Goal: Transaction & Acquisition: Subscribe to service/newsletter

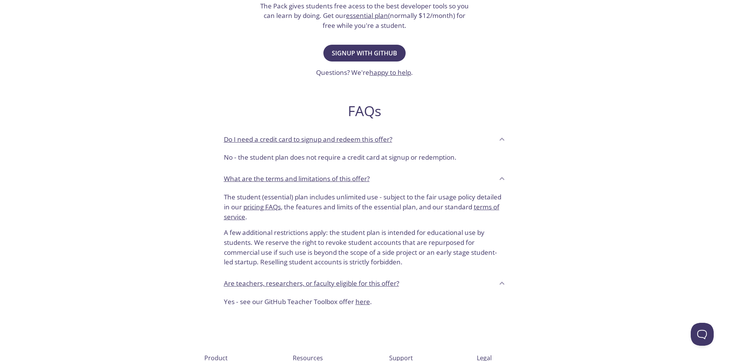
scroll to position [207, 0]
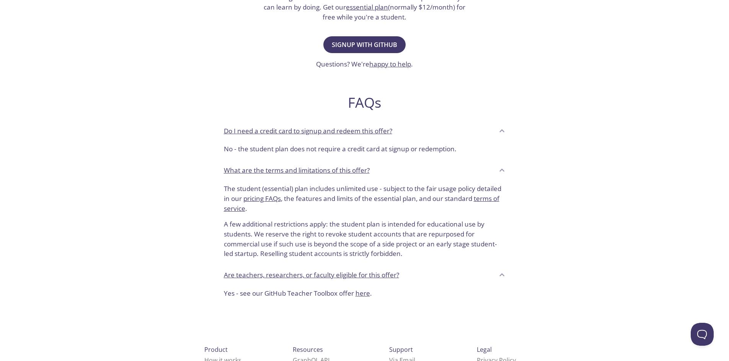
click at [502, 132] on icon at bounding box center [502, 131] width 10 height 10
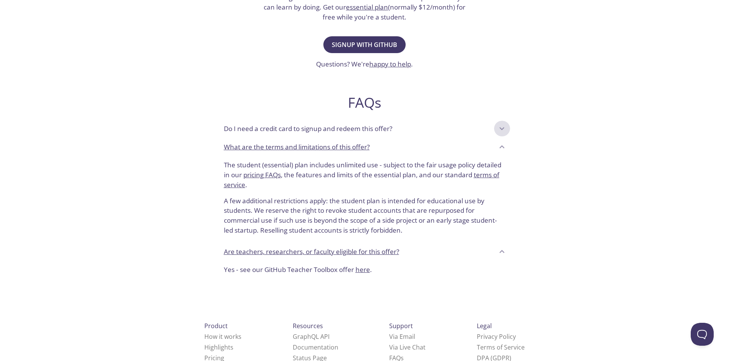
click at [504, 130] on icon at bounding box center [502, 129] width 10 height 10
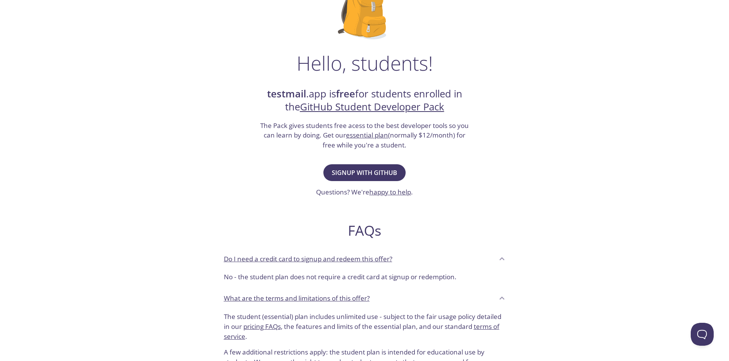
scroll to position [47, 0]
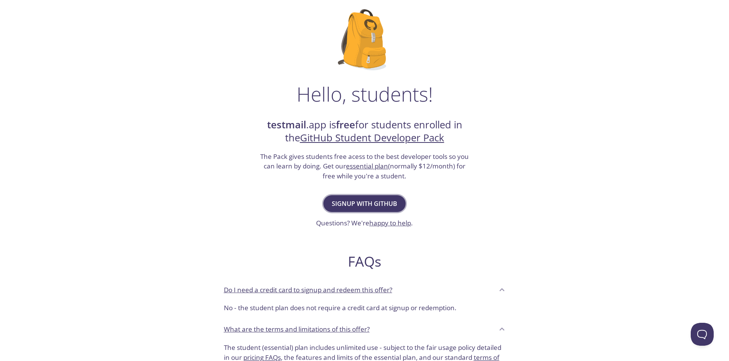
click at [381, 205] on span "Signup with GitHub" at bounding box center [364, 204] width 65 height 11
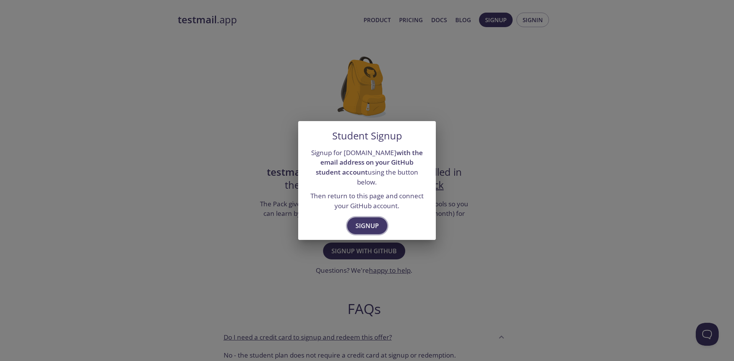
click at [373, 224] on span "Signup" at bounding box center [367, 226] width 23 height 11
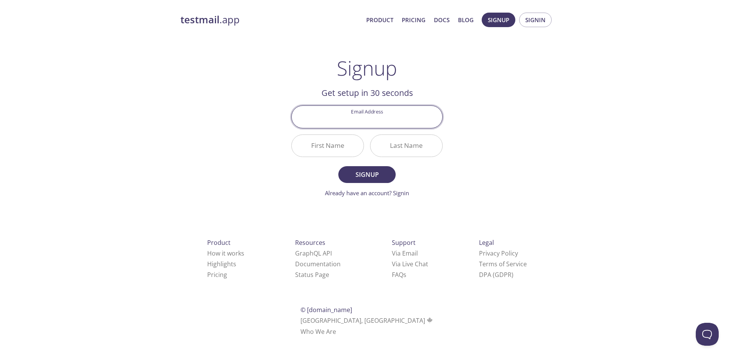
click at [391, 121] on input "Email Address" at bounding box center [367, 117] width 151 height 22
type input "[EMAIL_ADDRESS][DOMAIN_NAME]"
click at [412, 116] on input "[EMAIL_ADDRESS][DOMAIN_NAME]" at bounding box center [367, 117] width 151 height 22
click at [311, 142] on input "First Name" at bounding box center [328, 146] width 72 height 22
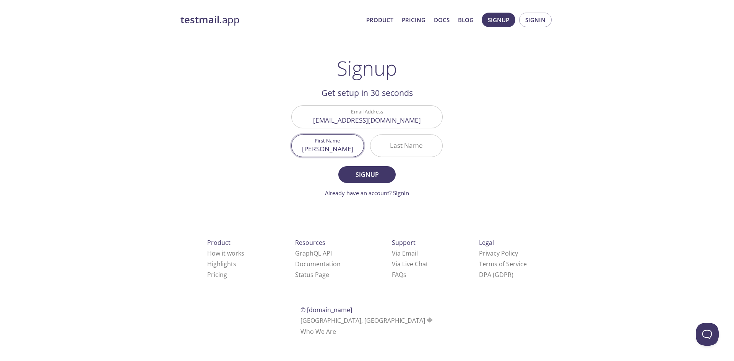
type input "[PERSON_NAME]"
type input "Dolly"
click at [376, 178] on span "Signup" at bounding box center [367, 174] width 41 height 11
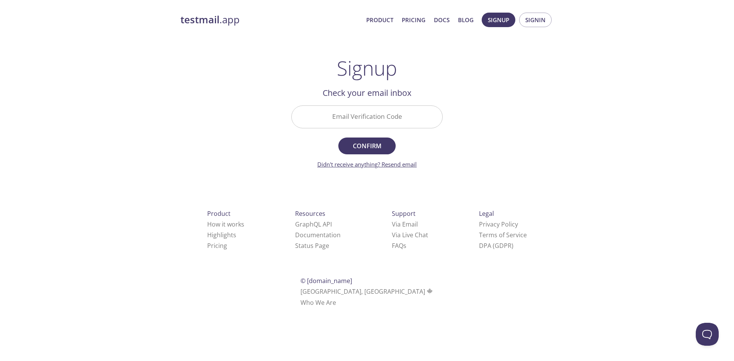
click at [394, 166] on link "Didn't receive anything? Resend email" at bounding box center [366, 165] width 99 height 8
click at [372, 118] on input "Email Verification Code" at bounding box center [367, 117] width 151 height 22
paste input "344BSXP"
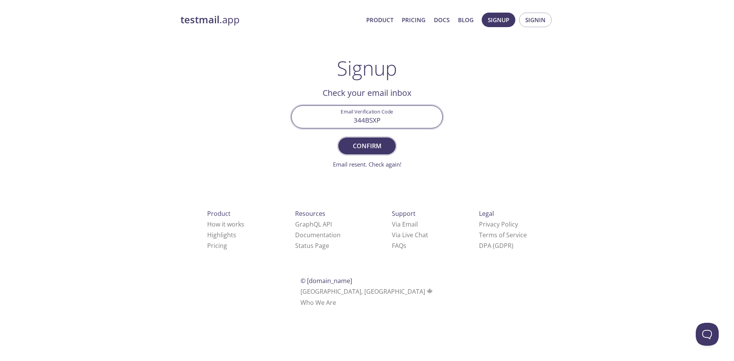
type input "344BSXP"
click at [382, 146] on span "Confirm" at bounding box center [367, 146] width 41 height 11
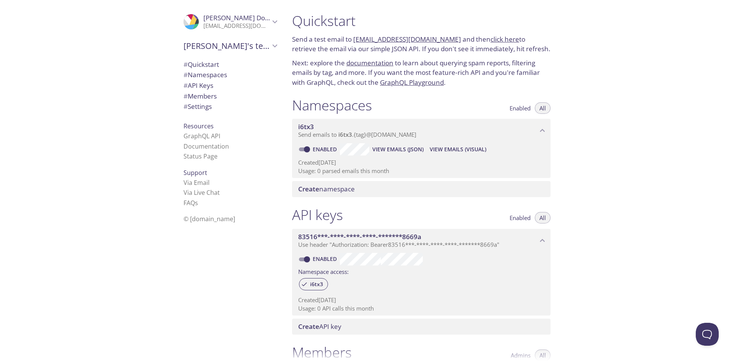
click at [381, 66] on link "documentation" at bounding box center [370, 63] width 47 height 9
click at [672, 126] on div "Quickstart Send a test email to i6tx3.test@inbox.testmail.app and then click he…" at bounding box center [510, 180] width 448 height 361
click at [270, 47] on icon "Anthony's team" at bounding box center [275, 46] width 10 height 10
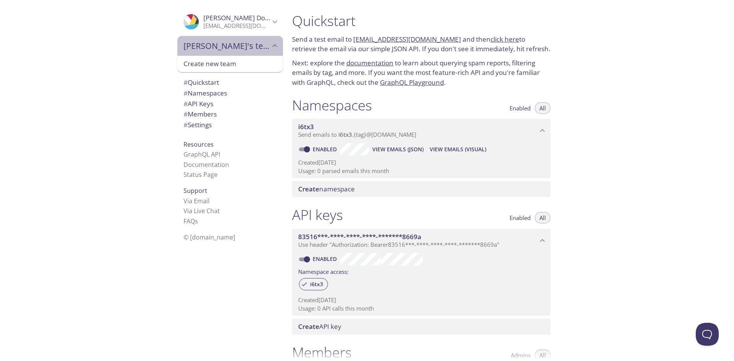
click at [270, 47] on icon "Anthony's team" at bounding box center [275, 46] width 10 height 10
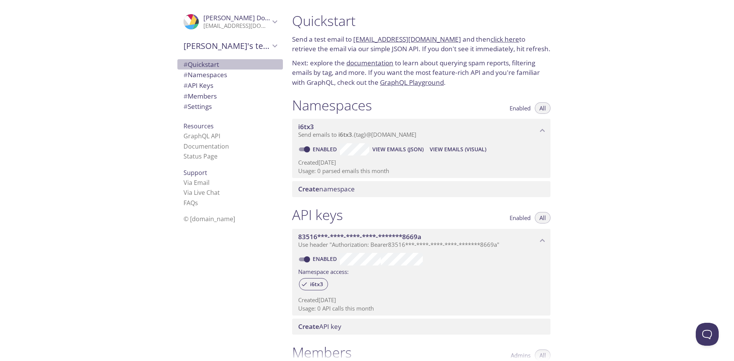
click at [244, 64] on span "# Quickstart" at bounding box center [230, 65] width 93 height 10
click at [640, 93] on div "Quickstart Send a test email to i6tx3.test@inbox.testmail.app and then click he…" at bounding box center [510, 180] width 448 height 361
click at [237, 75] on span "# Namespaces" at bounding box center [230, 75] width 93 height 10
click at [665, 147] on div "Quickstart Send a test email to i6tx3.test@inbox.testmail.app and then click he…" at bounding box center [510, 180] width 448 height 361
click at [668, 145] on div "Quickstart Send a test email to i6tx3.test@inbox.testmail.app and then click he…" at bounding box center [510, 180] width 448 height 361
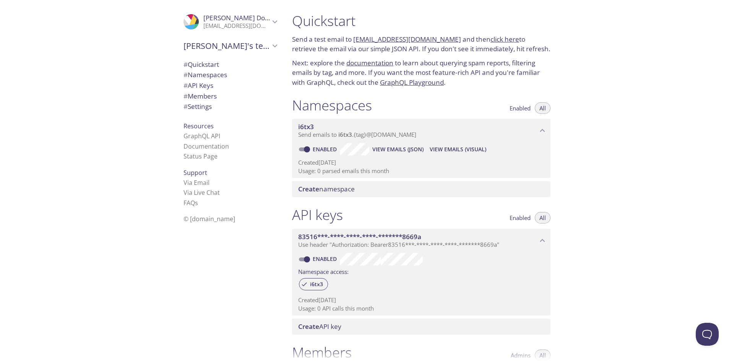
click at [668, 145] on div "Quickstart Send a test email to i6tx3.test@inbox.testmail.app and then click he…" at bounding box center [510, 180] width 448 height 361
click at [192, 182] on link "Via Email" at bounding box center [197, 183] width 26 height 8
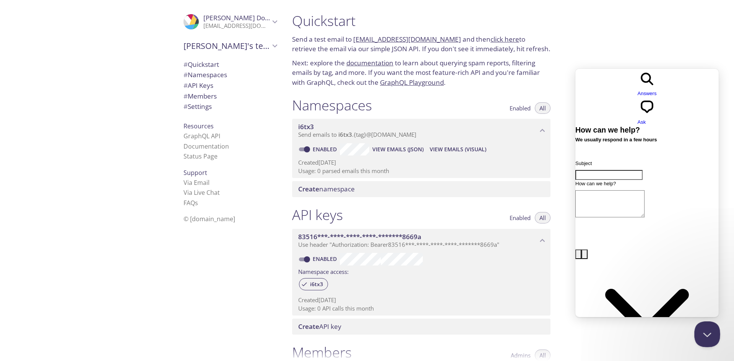
click at [709, 330] on button "Close Beacon popover" at bounding box center [706, 333] width 23 height 23
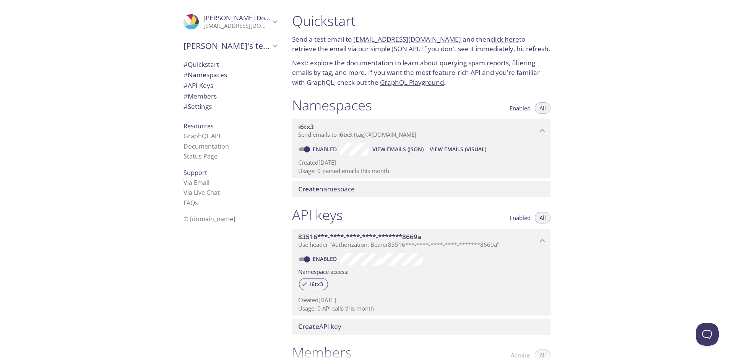
click at [467, 151] on span "View Emails (Visual)" at bounding box center [458, 149] width 57 height 9
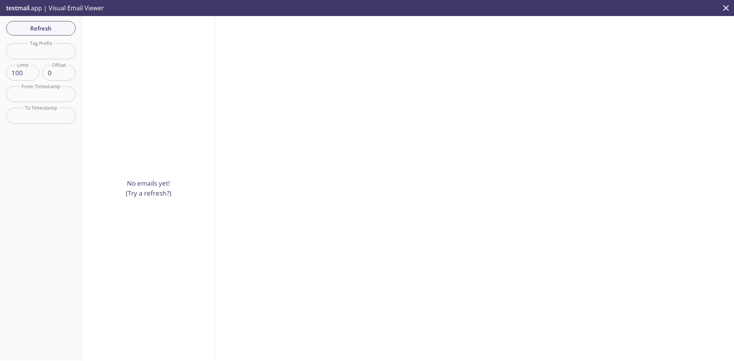
click at [31, 10] on p "testmail .app | Visual Email Viewer" at bounding box center [54, 8] width 109 height 16
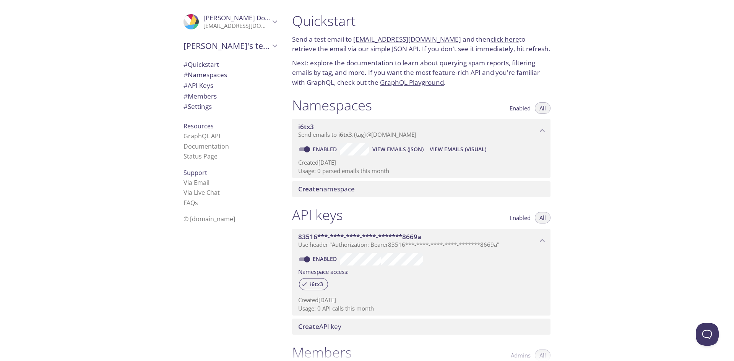
click at [408, 149] on span "View Emails (JSON)" at bounding box center [398, 149] width 51 height 9
click at [374, 133] on span "Send emails to i6tx3 . {tag} @inbox.testmail.app" at bounding box center [357, 135] width 118 height 8
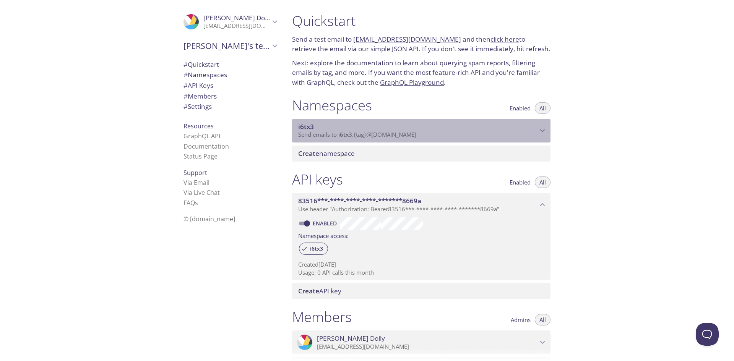
click at [374, 133] on span "Send emails to i6tx3 . {tag} @inbox.testmail.app" at bounding box center [357, 135] width 118 height 8
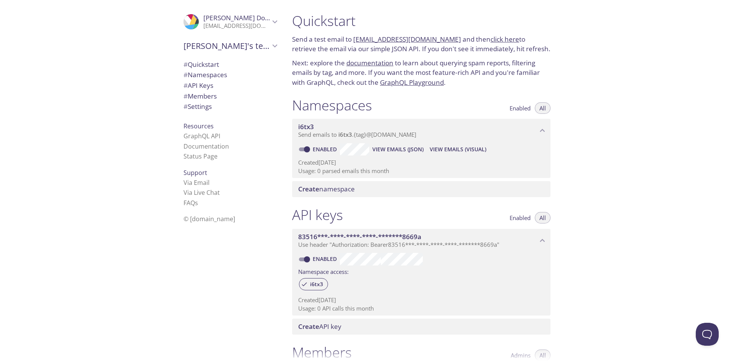
click at [454, 150] on span "View Emails (Visual)" at bounding box center [458, 149] width 57 height 9
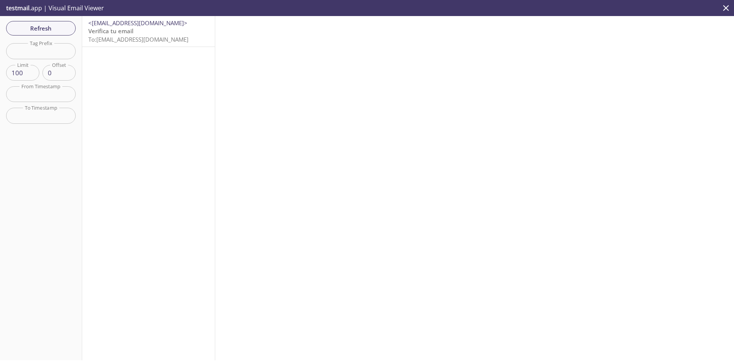
click at [164, 41] on span "To: i6tx3.test@inbox.testmail.app" at bounding box center [138, 40] width 100 height 8
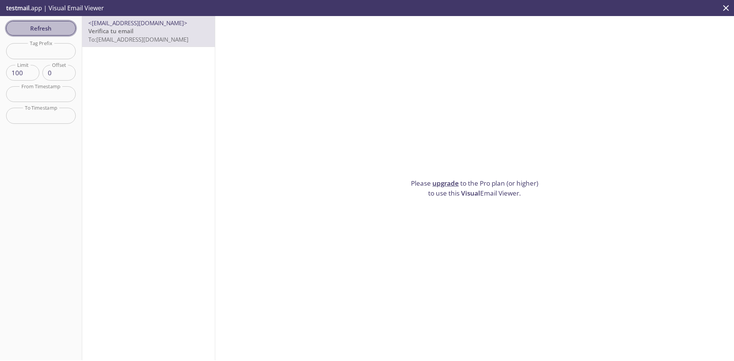
click at [59, 32] on span "Refresh" at bounding box center [40, 28] width 57 height 10
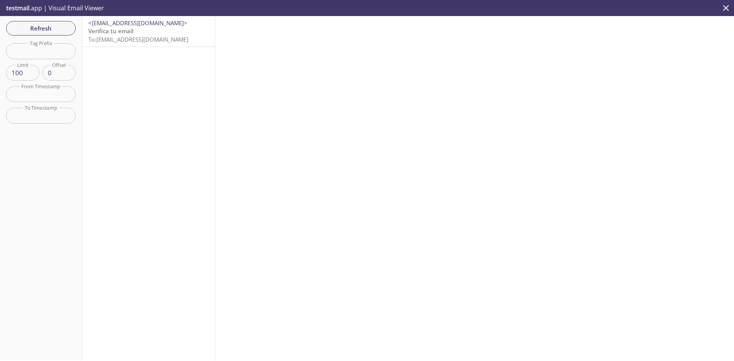
click at [138, 34] on p "Verifica tu email To: i6tx3.test@inbox.testmail.app" at bounding box center [148, 35] width 120 height 16
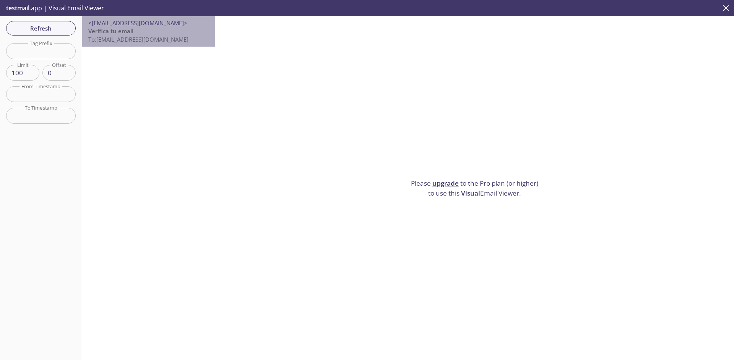
click at [155, 38] on span "To: i6tx3.test@inbox.testmail.app" at bounding box center [138, 40] width 100 height 8
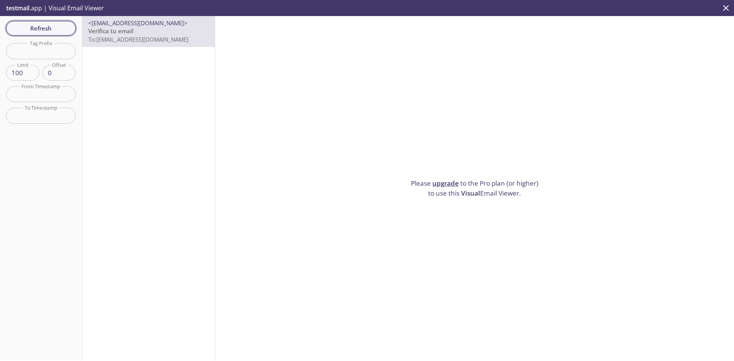
click at [59, 28] on span "Refresh" at bounding box center [40, 28] width 57 height 10
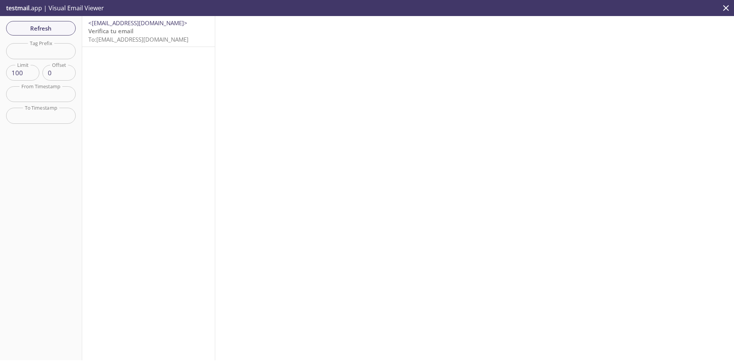
click at [150, 43] on span "To: i6tx3.test@inbox.testmail.app" at bounding box center [138, 40] width 100 height 8
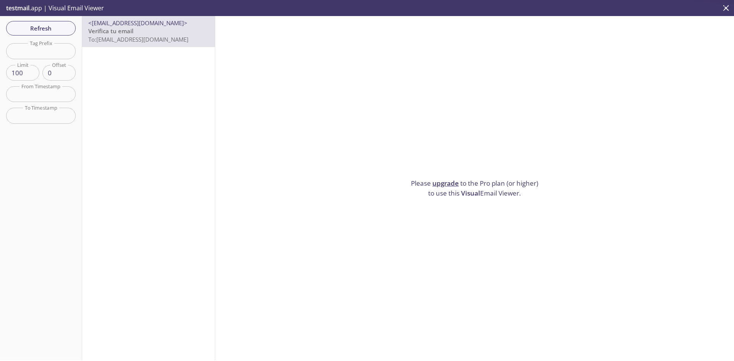
click at [28, 10] on span "testmail" at bounding box center [17, 8] width 23 height 8
click at [100, 8] on p "testmail .app | Visual Email Viewer" at bounding box center [54, 8] width 109 height 16
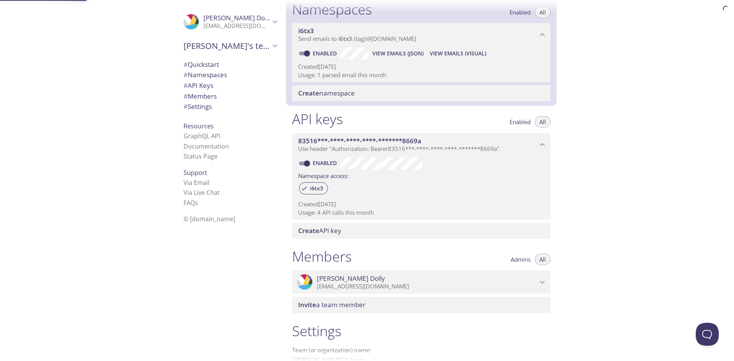
scroll to position [97, 0]
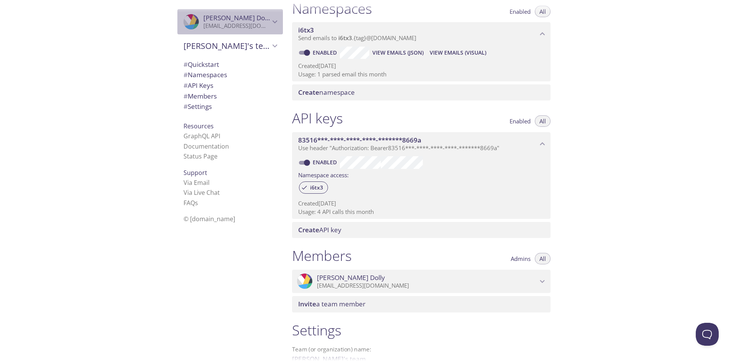
click at [272, 26] on icon "Anthony Dolly" at bounding box center [275, 22] width 10 height 10
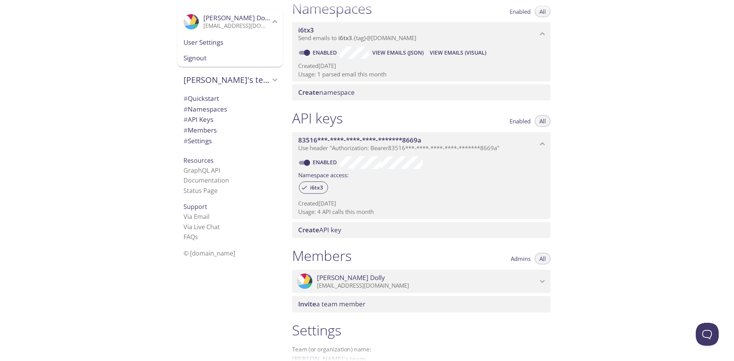
click at [223, 40] on span "User Settings" at bounding box center [230, 42] width 93 height 10
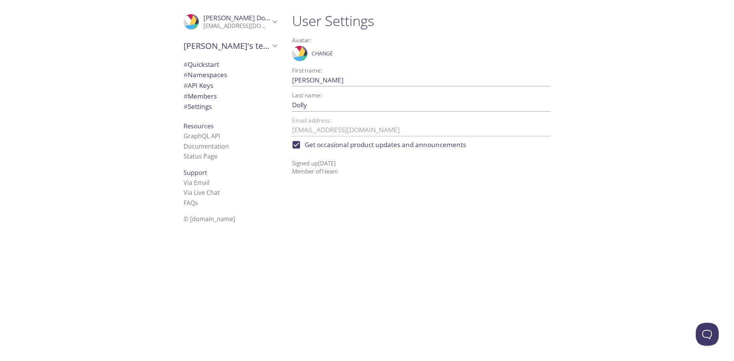
click at [238, 97] on span "# Members" at bounding box center [230, 96] width 93 height 10
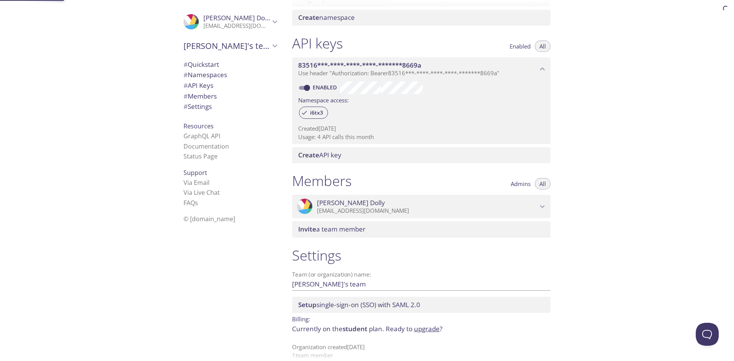
scroll to position [182, 0]
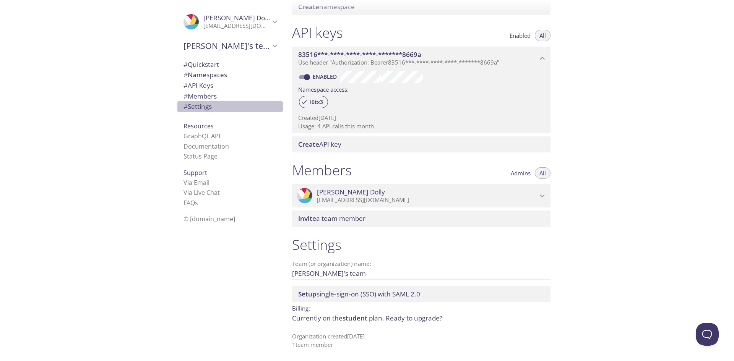
click at [209, 106] on span "# Settings" at bounding box center [230, 107] width 93 height 10
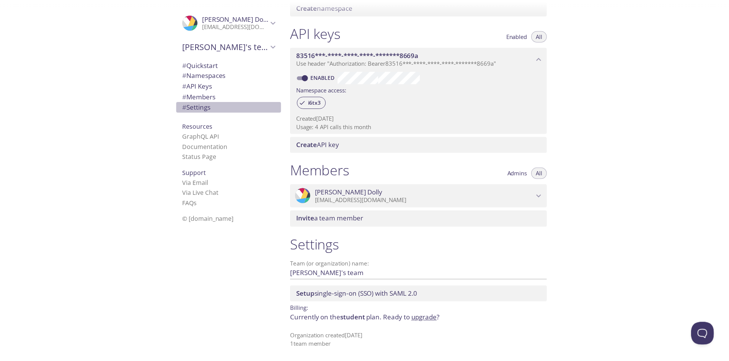
scroll to position [181, 0]
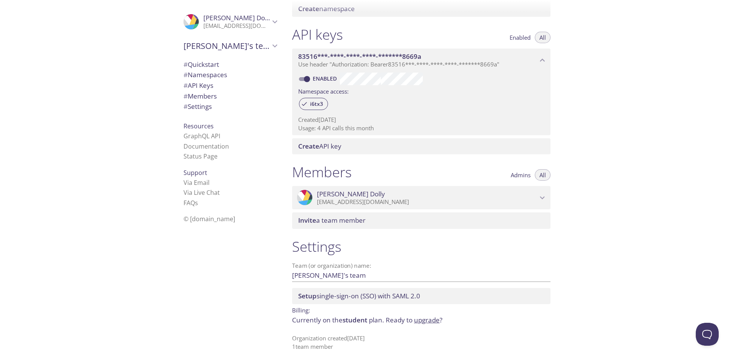
click at [420, 321] on link "upgrade" at bounding box center [427, 320] width 26 height 9
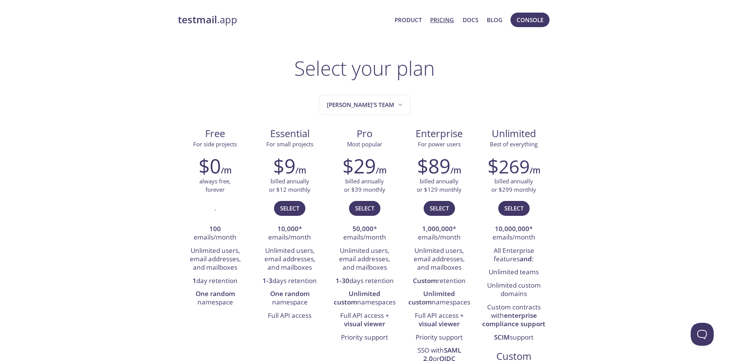
scroll to position [69, 0]
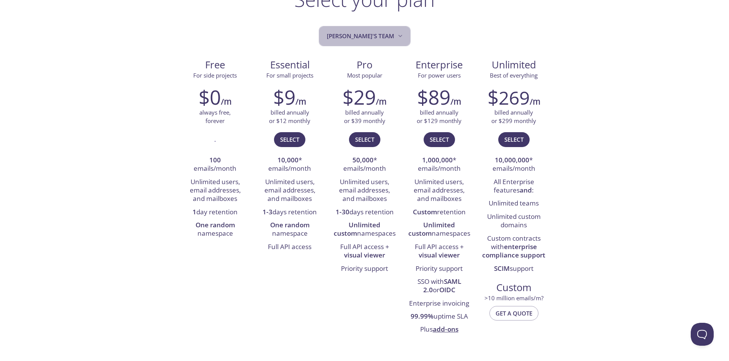
click at [396, 34] on icon "Anthony's team" at bounding box center [400, 36] width 8 height 8
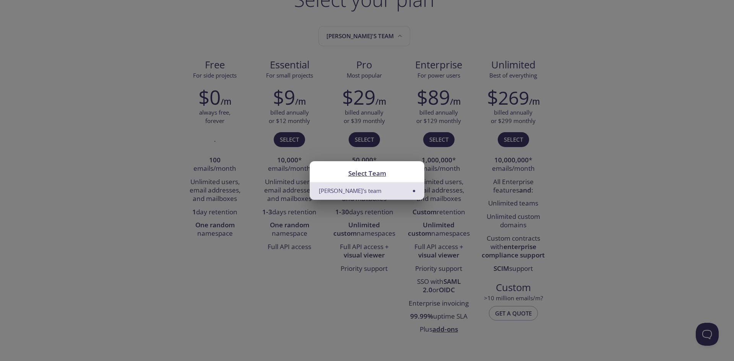
click at [462, 36] on div "Select Team Anthony's team" at bounding box center [367, 180] width 734 height 361
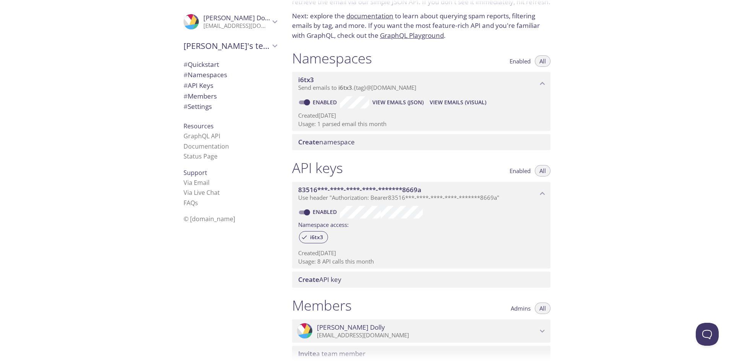
scroll to position [45, 0]
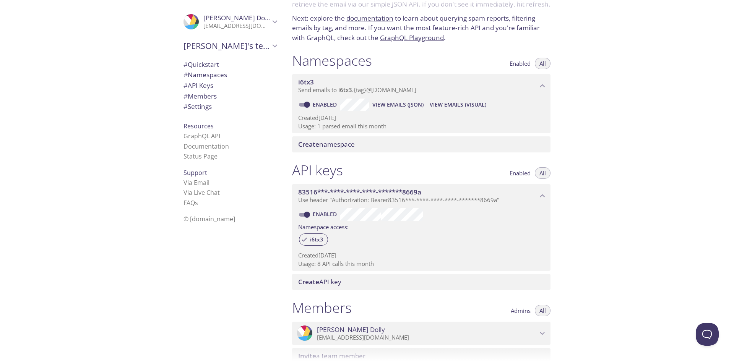
click at [410, 104] on span "View Emails (JSON)" at bounding box center [398, 104] width 51 height 9
click at [413, 103] on span "View Emails (JSON)" at bounding box center [398, 104] width 51 height 9
click at [418, 106] on span "View Emails (JSON)" at bounding box center [398, 104] width 51 height 9
click at [454, 107] on span "View Emails (Visual)" at bounding box center [458, 104] width 57 height 9
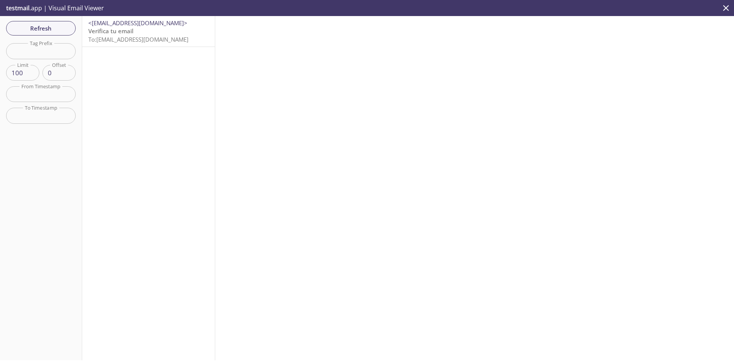
click at [140, 30] on p "Verifica tu email To: i6tx3.test@inbox.testmail.app" at bounding box center [148, 35] width 120 height 16
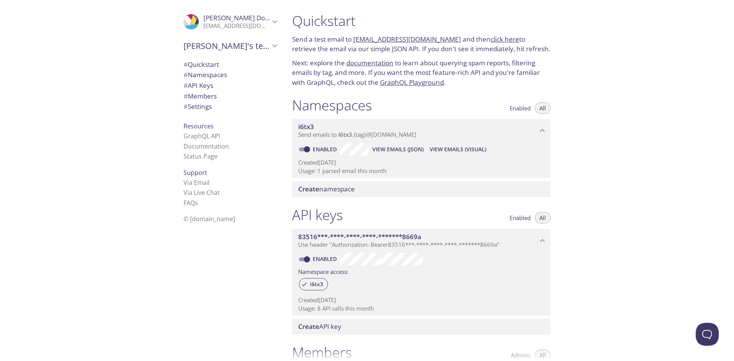
click at [386, 149] on span "View Emails (JSON)" at bounding box center [398, 149] width 51 height 9
